Goal: Information Seeking & Learning: Learn about a topic

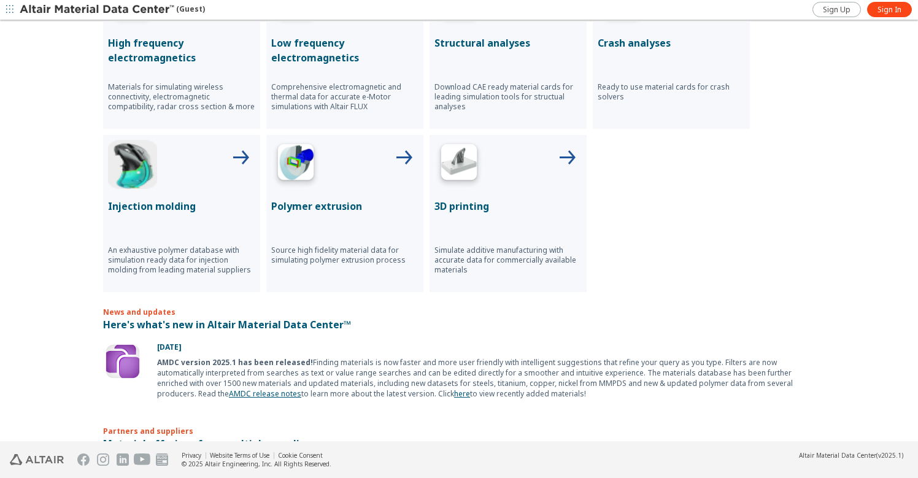
scroll to position [391, 0]
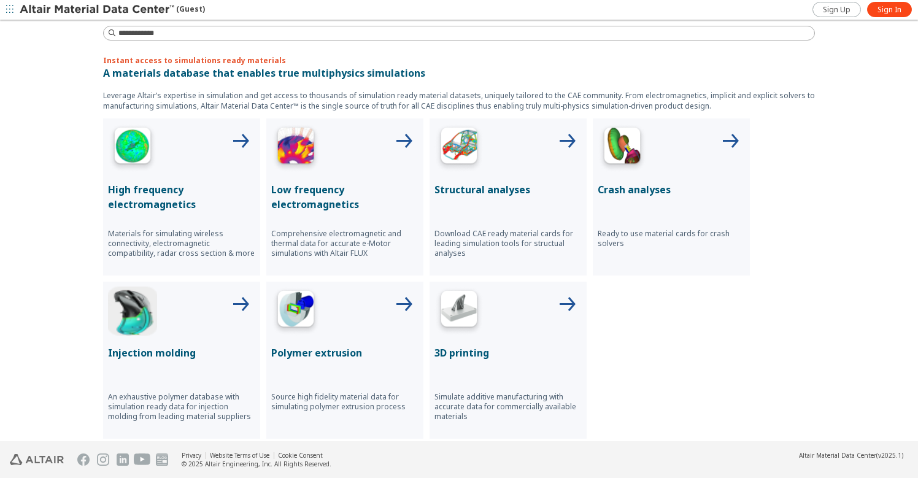
drag, startPoint x: 267, startPoint y: 190, endPoint x: 312, endPoint y: 195, distance: 45.1
click at [312, 195] on p "Low frequency electromagnetics" at bounding box center [344, 196] width 147 height 29
drag, startPoint x: 260, startPoint y: 231, endPoint x: 363, endPoint y: 253, distance: 105.4
click at [363, 253] on div "High frequency electromagnetics Materials for simulating wireless connectivity,…" at bounding box center [459, 278] width 712 height 320
copy p "Comprehensive electromagnetic and thermal data for accurate e-Motor simulations…"
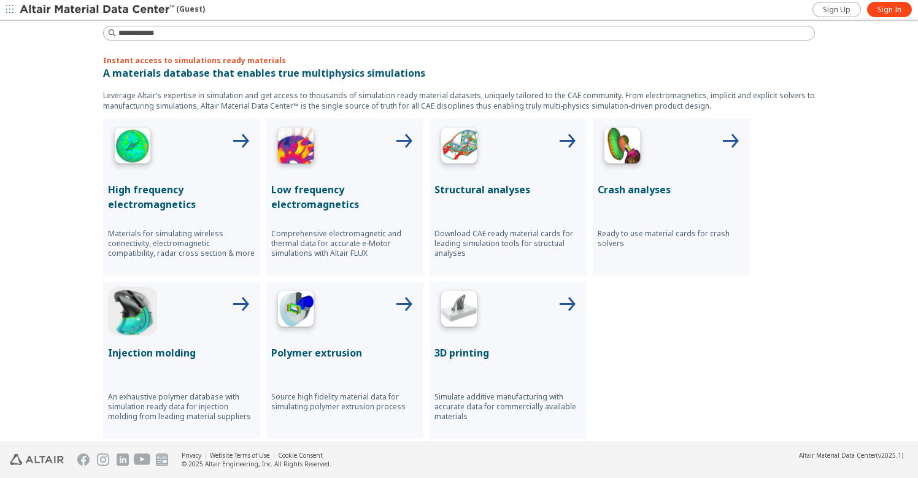
click at [779, 217] on div "High frequency electromagnetics Materials for simulating wireless connectivity,…" at bounding box center [459, 278] width 712 height 320
drag, startPoint x: 423, startPoint y: 187, endPoint x: 525, endPoint y: 188, distance: 101.9
click at [525, 188] on div "High frequency electromagnetics Materials for simulating wireless connectivity,…" at bounding box center [459, 278] width 712 height 320
copy p "Structural analyses"
click at [657, 274] on div "Crash analyses Ready to use material cards for crash solvers" at bounding box center [671, 196] width 157 height 157
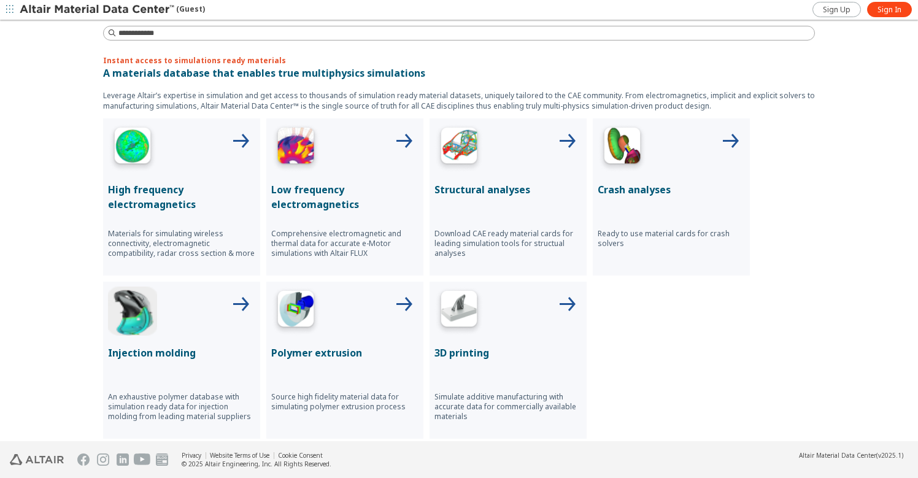
click at [645, 309] on div "High frequency electromagnetics Materials for simulating wireless connectivity,…" at bounding box center [459, 278] width 712 height 320
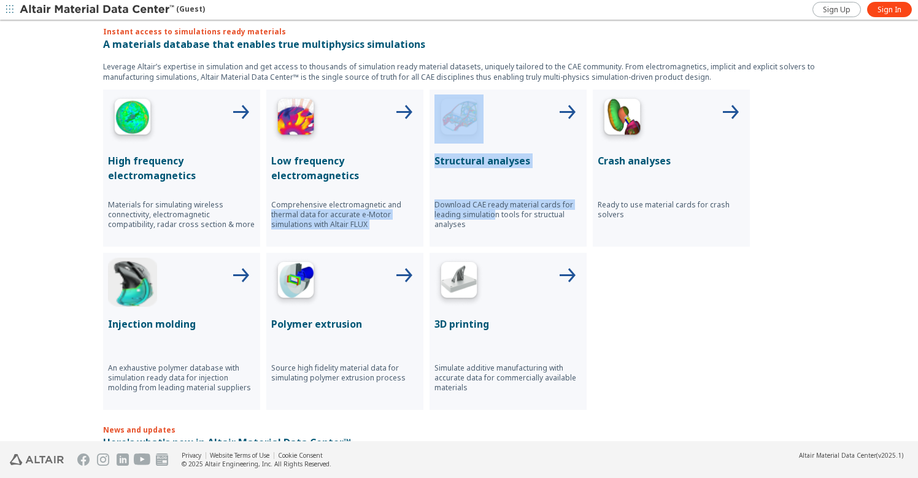
drag, startPoint x: 422, startPoint y: 205, endPoint x: 488, endPoint y: 218, distance: 68.1
click at [488, 218] on div "High frequency electromagnetics Materials for simulating wireless connectivity,…" at bounding box center [459, 250] width 712 height 320
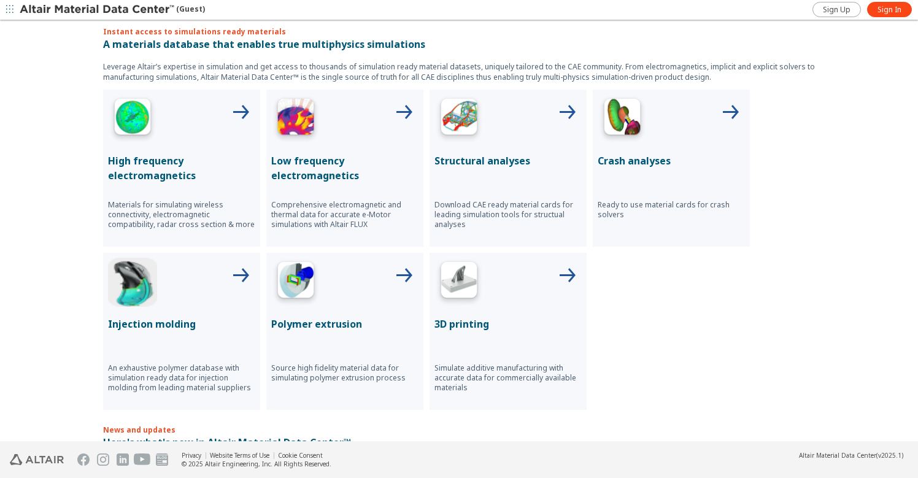
click at [618, 247] on div "High frequency electromagnetics Materials for simulating wireless connectivity,…" at bounding box center [459, 250] width 712 height 320
drag, startPoint x: 423, startPoint y: 198, endPoint x: 463, endPoint y: 223, distance: 47.2
click at [463, 223] on div "High frequency electromagnetics Materials for simulating wireless connectivity,…" at bounding box center [459, 250] width 712 height 320
copy p "Download CAE ready material cards for leading simulation tools for structual an…"
click at [646, 285] on div "High frequency electromagnetics Materials for simulating wireless connectivity,…" at bounding box center [459, 250] width 712 height 320
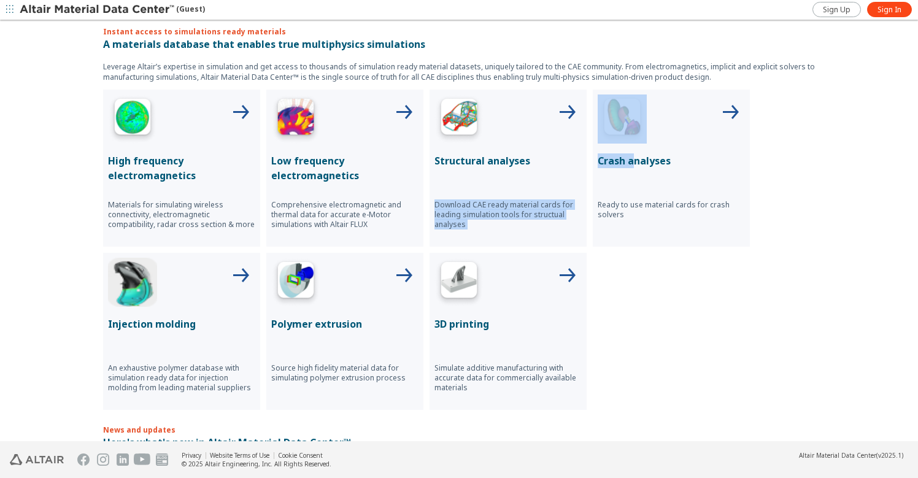
drag, startPoint x: 584, startPoint y: 157, endPoint x: 626, endPoint y: 158, distance: 42.3
click at [626, 158] on div "High frequency electromagnetics Materials for simulating wireless connectivity,…" at bounding box center [459, 250] width 712 height 320
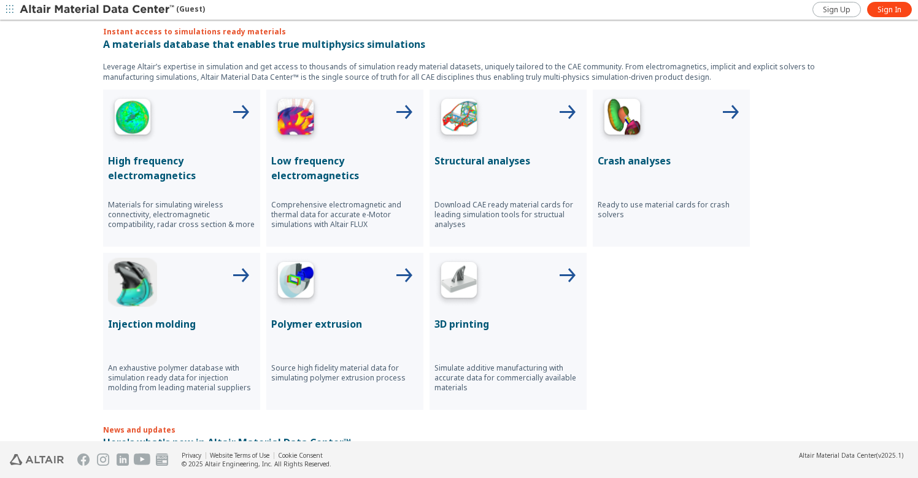
click at [828, 175] on div "Explore all material classes Simulation ready materials Eco-Friendly materials …" at bounding box center [459, 231] width 918 height 420
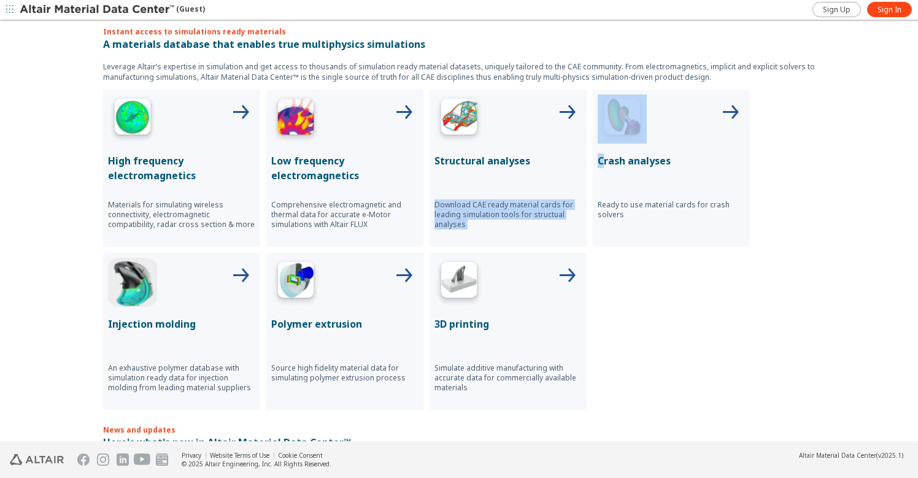
drag, startPoint x: 585, startPoint y: 158, endPoint x: 601, endPoint y: 160, distance: 16.6
click at [601, 160] on div "High frequency electromagnetics Materials for simulating wireless connectivity,…" at bounding box center [459, 250] width 712 height 320
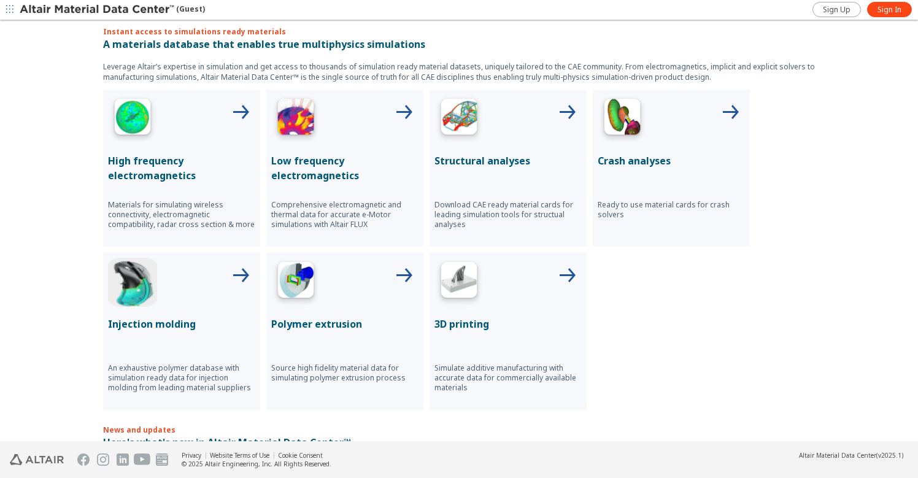
click at [813, 160] on div "Explore all material classes Simulation ready materials Eco-Friendly materials …" at bounding box center [459, 231] width 918 height 420
drag, startPoint x: 585, startPoint y: 152, endPoint x: 668, endPoint y: 164, distance: 83.1
click at [668, 164] on div "High frequency electromagnetics Materials for simulating wireless connectivity,…" at bounding box center [459, 250] width 712 height 320
copy p "Crash analyses"
click at [584, 201] on div "High frequency electromagnetics Materials for simulating wireless connectivity,…" at bounding box center [459, 250] width 712 height 320
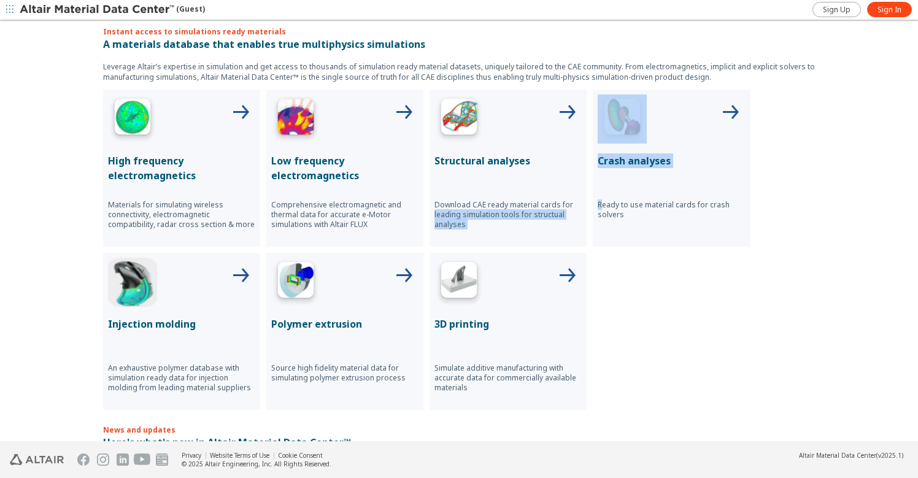
drag, startPoint x: 584, startPoint y: 203, endPoint x: 596, endPoint y: 203, distance: 12.3
click at [596, 203] on div "High frequency electromagnetics Materials for simulating wireless connectivity,…" at bounding box center [459, 250] width 712 height 320
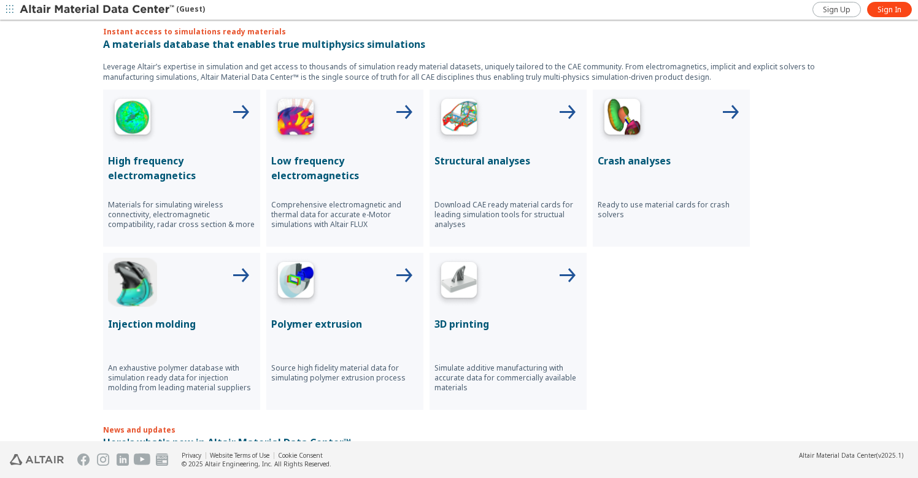
click at [792, 212] on div "High frequency electromagnetics Materials for simulating wireless connectivity,…" at bounding box center [459, 250] width 712 height 320
drag, startPoint x: 586, startPoint y: 199, endPoint x: 620, endPoint y: 213, distance: 36.6
click at [620, 213] on div "High frequency electromagnetics Materials for simulating wireless connectivity,…" at bounding box center [459, 250] width 712 height 320
copy p "Ready to use material cards for crash solvers"
click at [638, 298] on div "High frequency electromagnetics Materials for simulating wireless connectivity,…" at bounding box center [459, 250] width 712 height 320
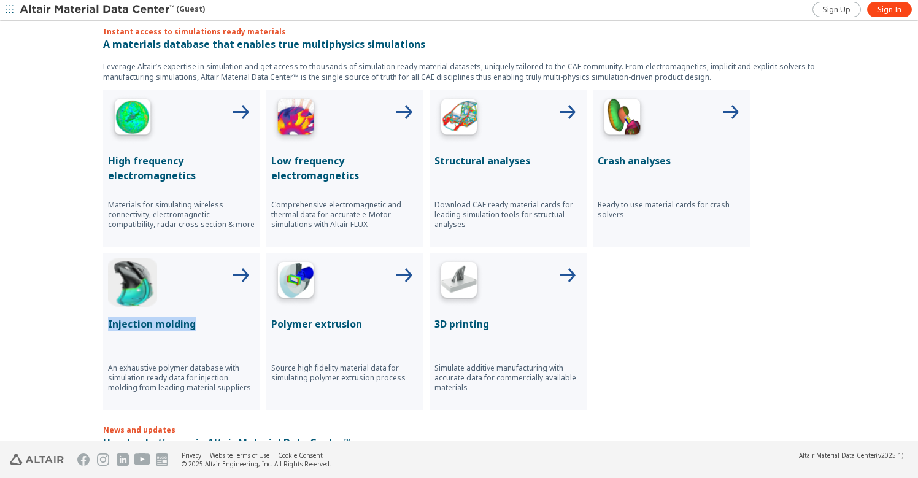
drag, startPoint x: 83, startPoint y: 317, endPoint x: 190, endPoint y: 328, distance: 106.8
click at [190, 328] on div "Explore all material classes Simulation ready materials Eco-Friendly materials …" at bounding box center [459, 231] width 918 height 420
copy p "Injection molding"
click at [83, 364] on div "Explore all material classes Simulation ready materials Eco-Friendly materials …" at bounding box center [459, 231] width 918 height 420
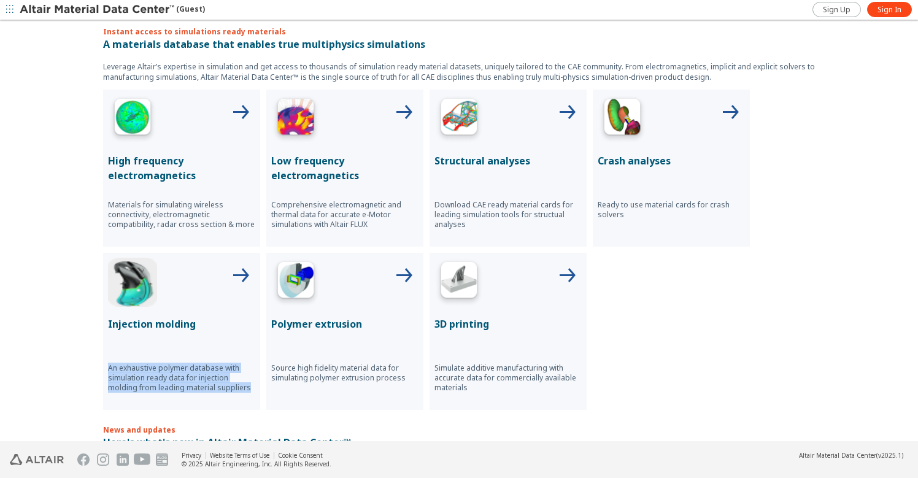
drag, startPoint x: 96, startPoint y: 364, endPoint x: 245, endPoint y: 389, distance: 151.8
click at [245, 389] on div "Explore all material classes Simulation ready materials Eco-Friendly materials …" at bounding box center [459, 231] width 918 height 420
copy p "An exhaustive polymer database with simulation ready data for injection molding…"
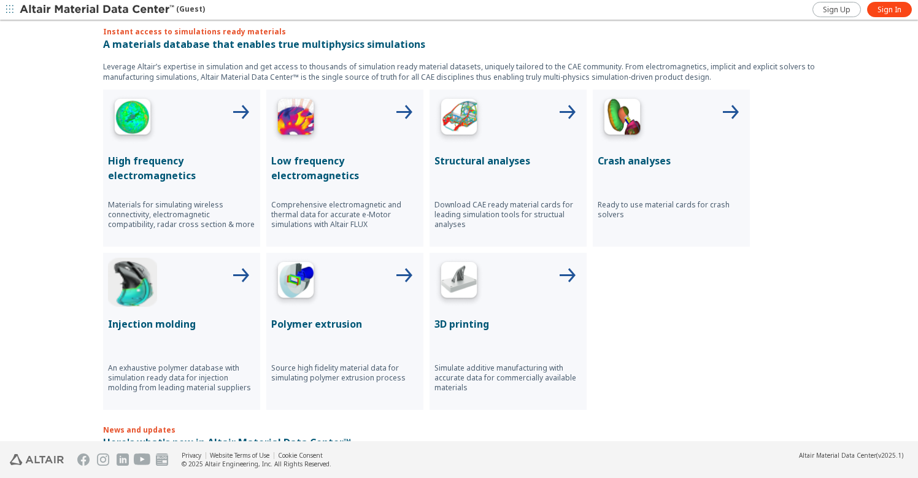
click at [258, 320] on div "High frequency electromagnetics Materials for simulating wireless connectivity,…" at bounding box center [459, 250] width 712 height 320
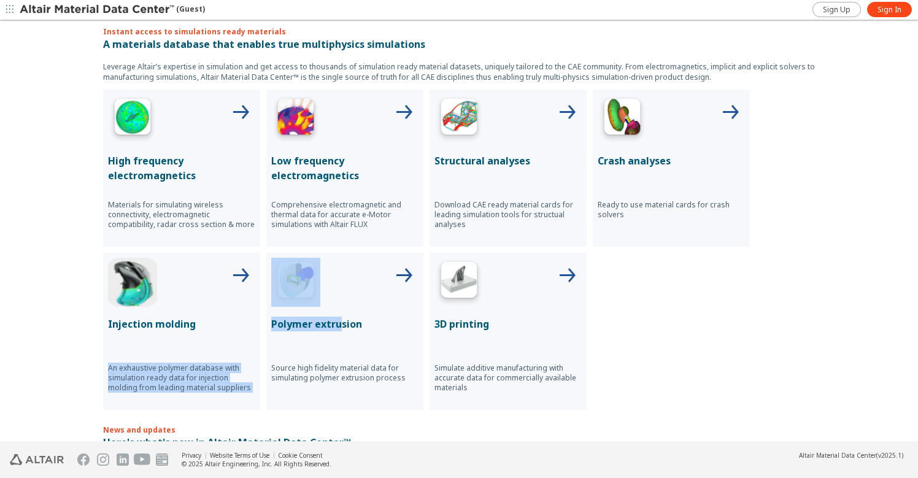
drag, startPoint x: 257, startPoint y: 320, endPoint x: 473, endPoint y: 343, distance: 217.2
click at [333, 322] on div "High frequency electromagnetics Materials for simulating wireless connectivity,…" at bounding box center [459, 250] width 712 height 320
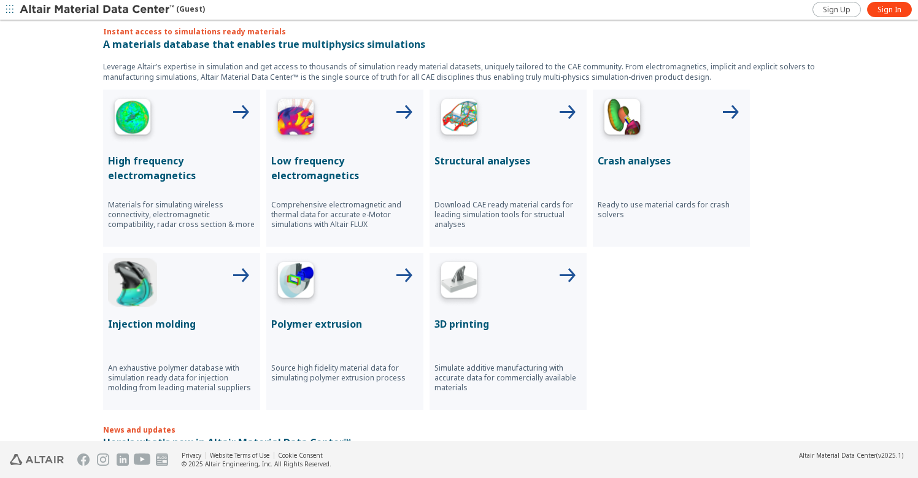
click at [668, 334] on div "High frequency electromagnetics Materials for simulating wireless connectivity,…" at bounding box center [459, 250] width 712 height 320
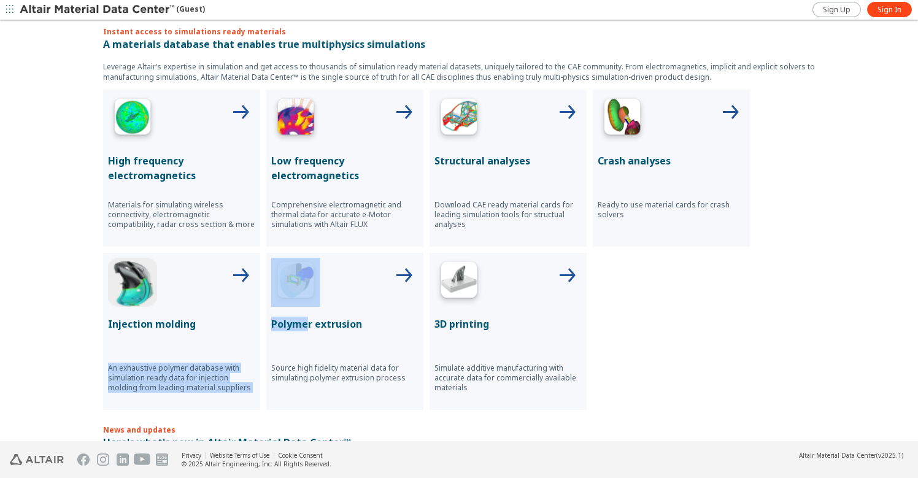
drag, startPoint x: 258, startPoint y: 322, endPoint x: 304, endPoint y: 326, distance: 46.2
click at [304, 326] on div "High frequency electromagnetics Materials for simulating wireless connectivity,…" at bounding box center [459, 250] width 712 height 320
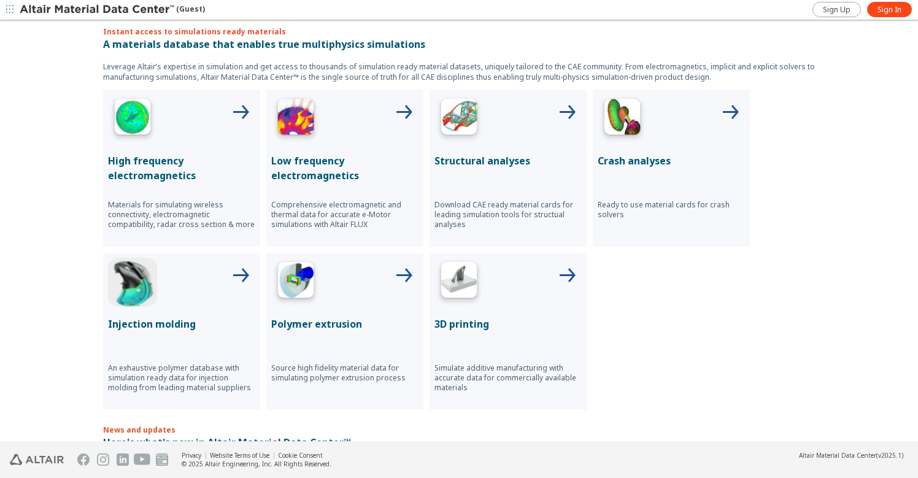
click at [647, 326] on div "High frequency electromagnetics Materials for simulating wireless connectivity,…" at bounding box center [459, 250] width 712 height 320
drag, startPoint x: 260, startPoint y: 323, endPoint x: 358, endPoint y: 326, distance: 97.6
click at [358, 326] on div "High frequency electromagnetics Materials for simulating wireless connectivity,…" at bounding box center [459, 250] width 712 height 320
copy p "Polymer extrusion"
click at [648, 329] on div "High frequency electromagnetics Materials for simulating wireless connectivity,…" at bounding box center [459, 250] width 712 height 320
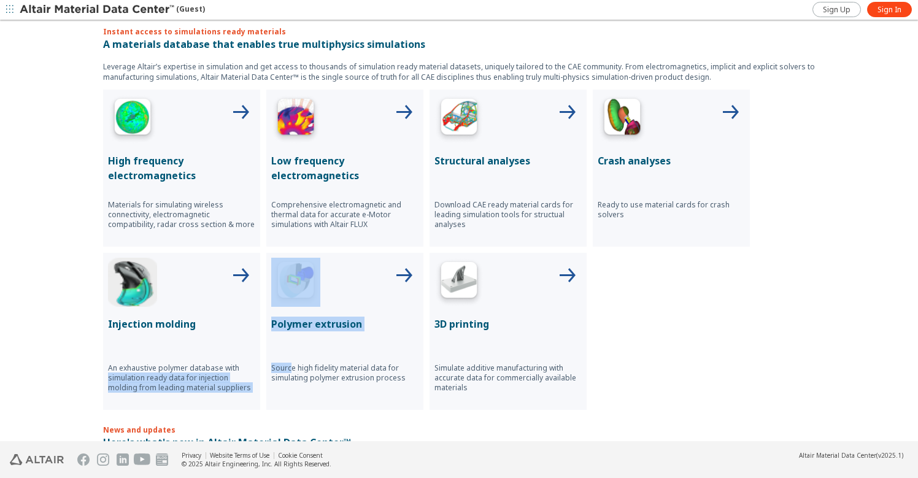
drag, startPoint x: 258, startPoint y: 366, endPoint x: 285, endPoint y: 369, distance: 27.2
click at [285, 369] on div "High frequency electromagnetics Materials for simulating wireless connectivity,…" at bounding box center [459, 250] width 712 height 320
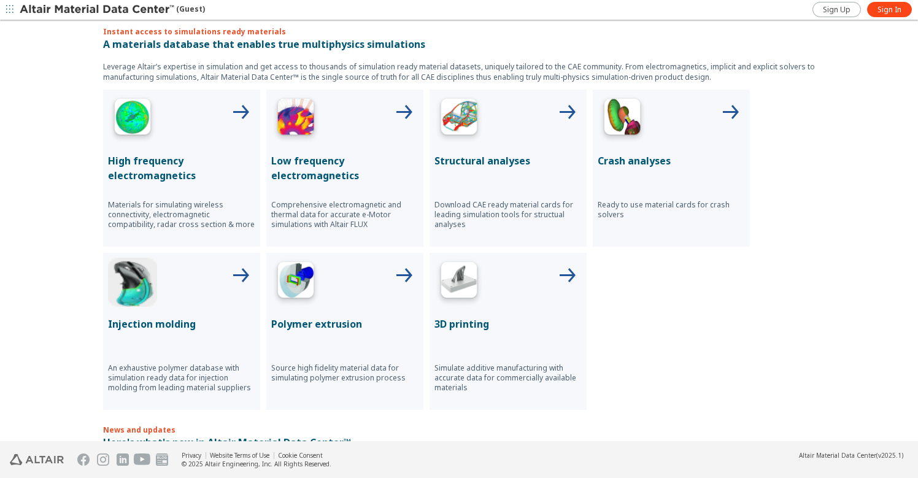
click at [299, 423] on div "Explore all material classes Simulation ready materials Eco-Friendly materials …" at bounding box center [459, 231] width 918 height 420
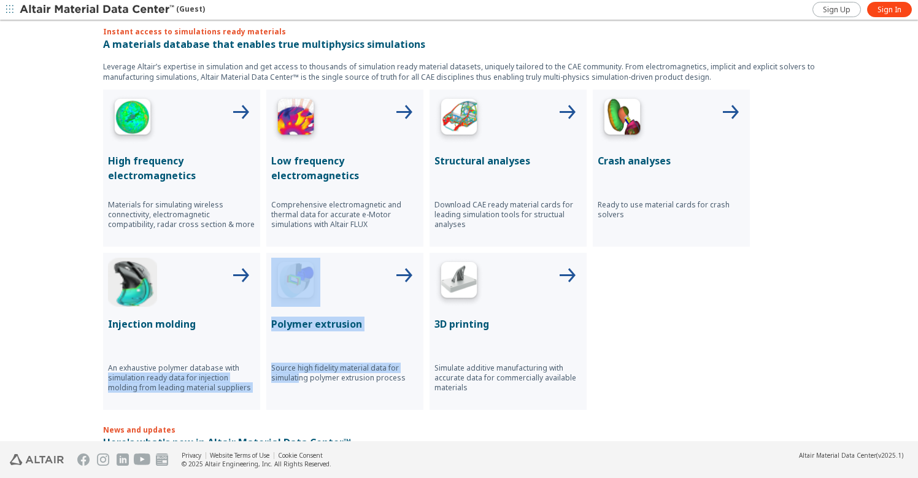
drag, startPoint x: 258, startPoint y: 363, endPoint x: 293, endPoint y: 372, distance: 36.2
click at [293, 372] on div "High frequency electromagnetics Materials for simulating wireless connectivity,…" at bounding box center [459, 250] width 712 height 320
click at [259, 368] on div "High frequency electromagnetics Materials for simulating wireless connectivity,…" at bounding box center [459, 250] width 712 height 320
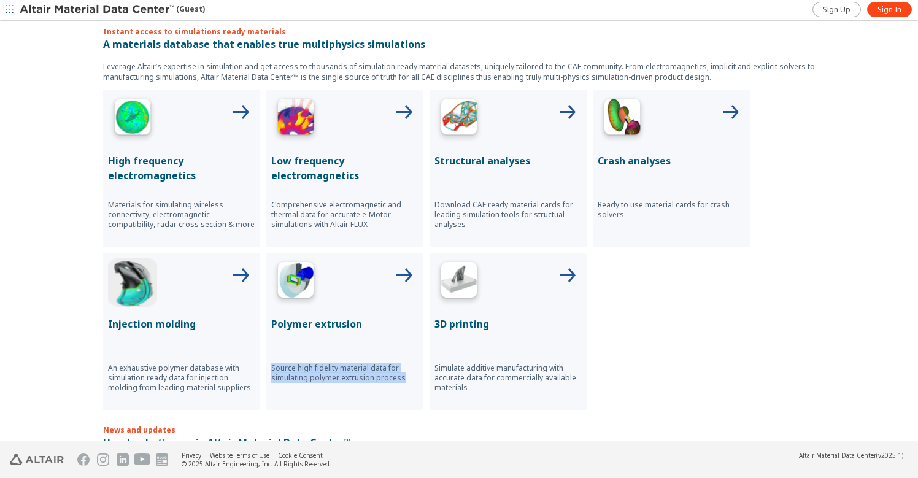
drag, startPoint x: 260, startPoint y: 363, endPoint x: 407, endPoint y: 383, distance: 148.7
click at [407, 383] on div "High frequency electromagnetics Materials for simulating wireless connectivity,…" at bounding box center [459, 250] width 712 height 320
copy p "Source high fidelity material data for simulating polymer extrusion process"
click at [684, 331] on div "High frequency electromagnetics Materials for simulating wireless connectivity,…" at bounding box center [459, 250] width 712 height 320
click at [422, 321] on div "High frequency electromagnetics Materials for simulating wireless connectivity,…" at bounding box center [459, 250] width 712 height 320
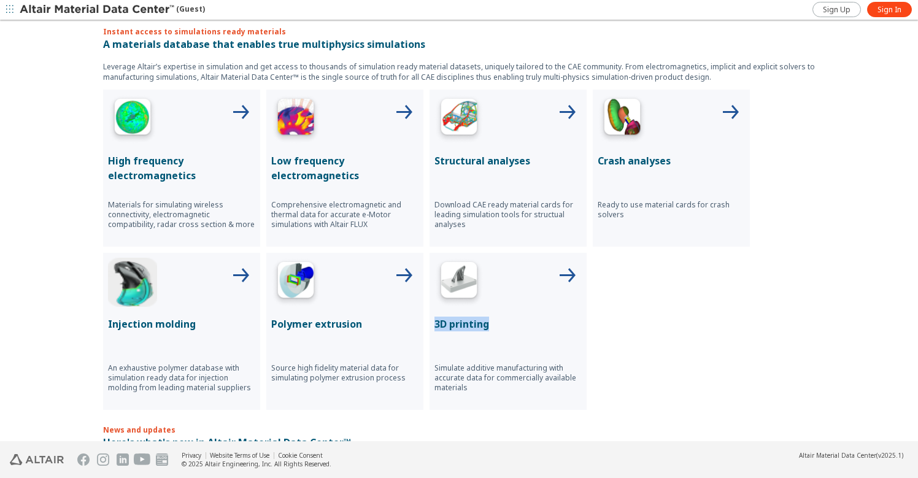
drag, startPoint x: 422, startPoint y: 321, endPoint x: 464, endPoint y: 322, distance: 41.7
click at [464, 322] on div "High frequency electromagnetics Materials for simulating wireless connectivity,…" at bounding box center [459, 250] width 712 height 320
copy p "3D printing"
click at [423, 364] on div "High frequency electromagnetics Materials for simulating wireless connectivity,…" at bounding box center [459, 250] width 712 height 320
drag, startPoint x: 423, startPoint y: 364, endPoint x: 484, endPoint y: 389, distance: 66.1
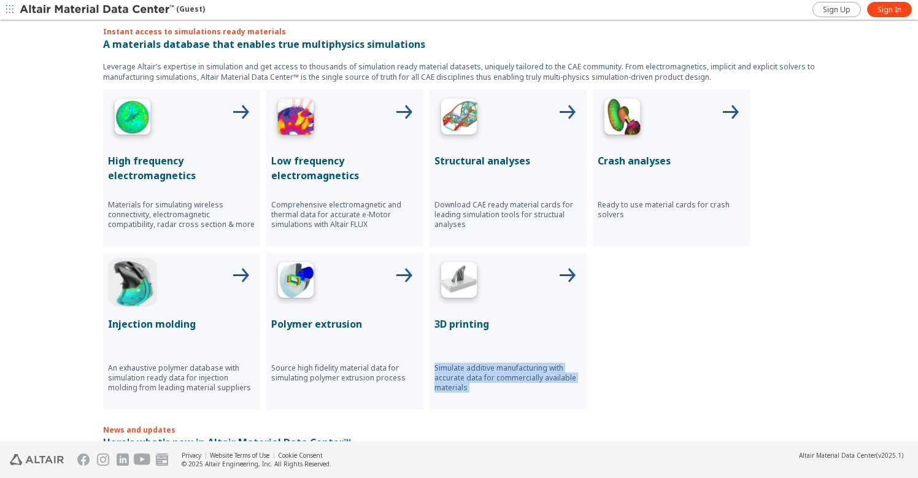
click at [484, 389] on div "High frequency electromagnetics Materials for simulating wireless connectivity,…" at bounding box center [459, 250] width 712 height 320
click at [711, 385] on div "High frequency electromagnetics Materials for simulating wireless connectivity,…" at bounding box center [459, 250] width 712 height 320
